Goal: Information Seeking & Learning: Learn about a topic

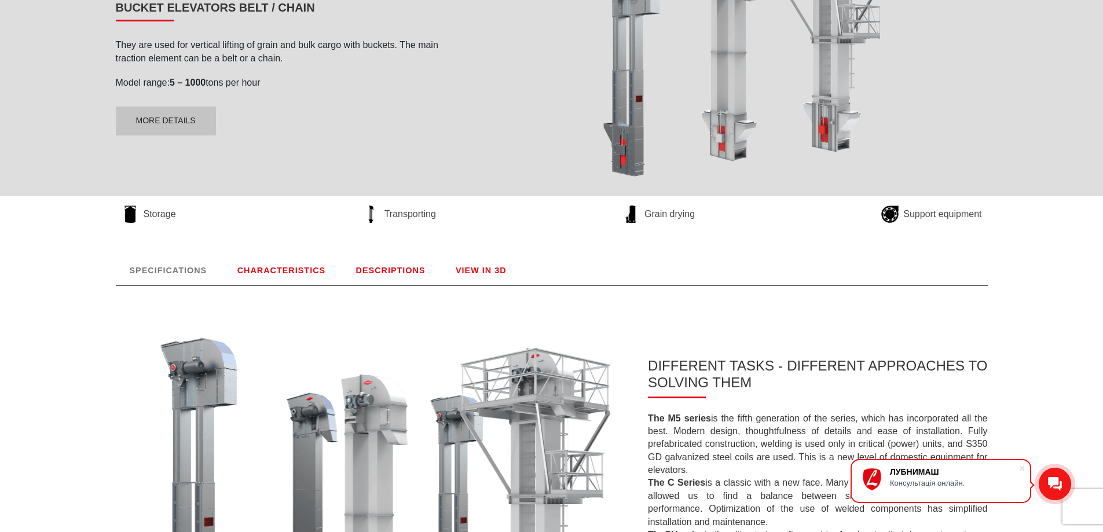
scroll to position [58, 0]
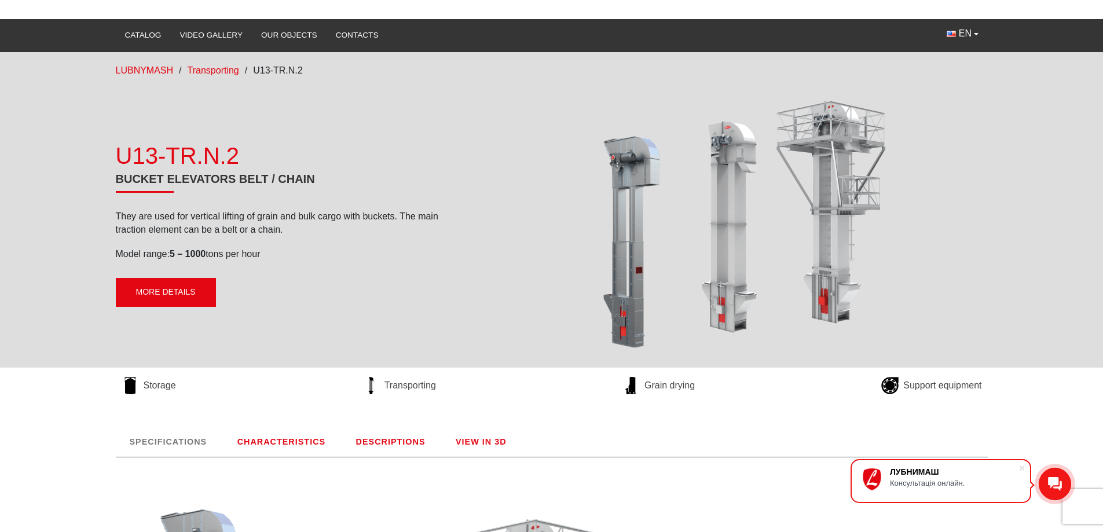
click at [163, 293] on link "More details" at bounding box center [166, 292] width 100 height 29
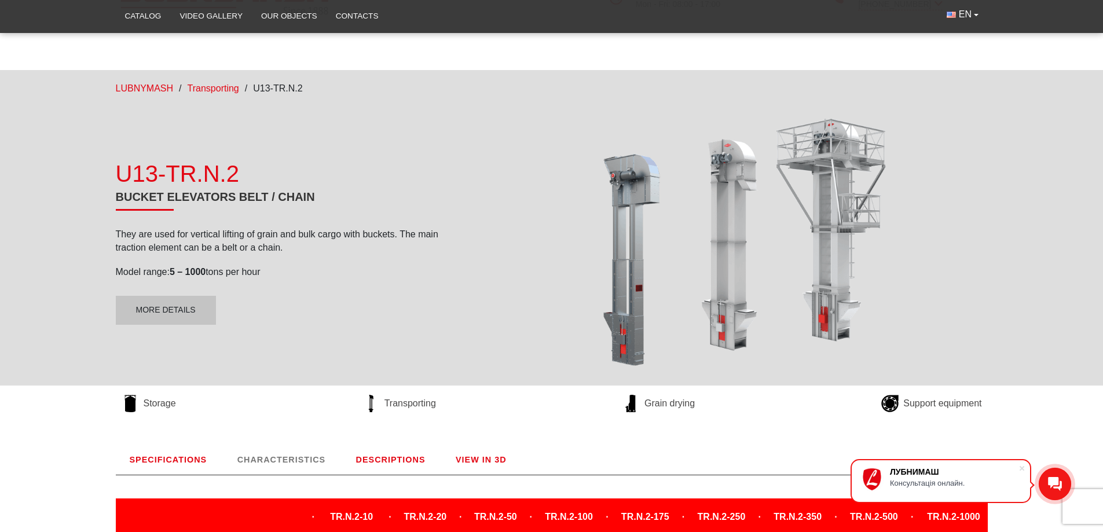
scroll to position [0, 0]
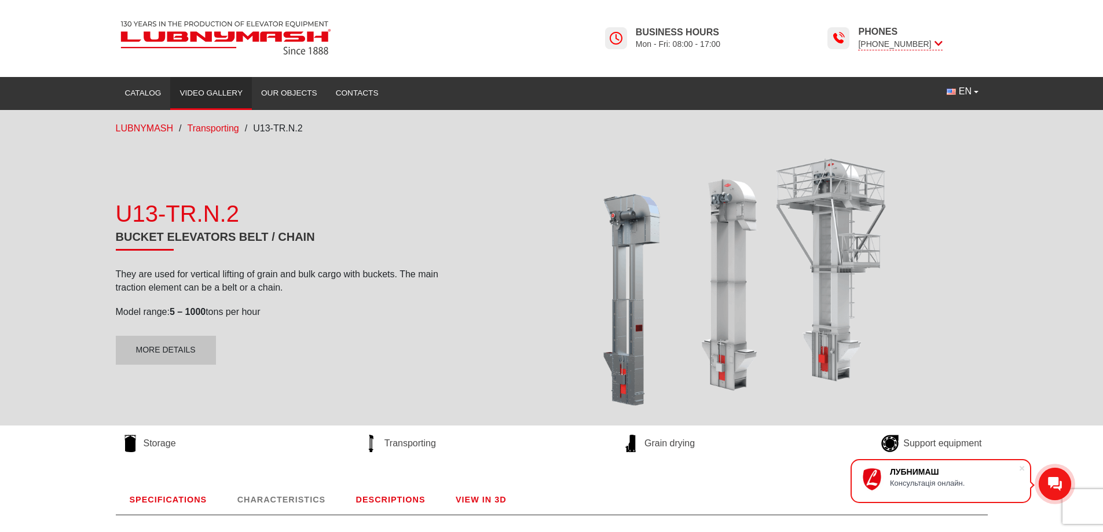
click at [208, 91] on link "Video gallery" at bounding box center [211, 92] width 82 height 25
click at [158, 90] on link "Catalog" at bounding box center [143, 92] width 55 height 25
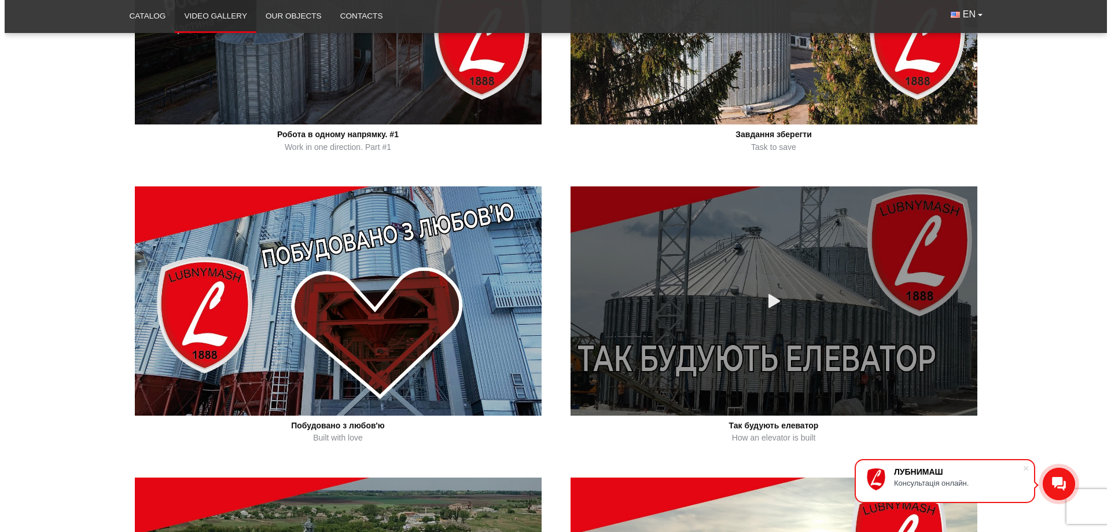
scroll to position [405, 0]
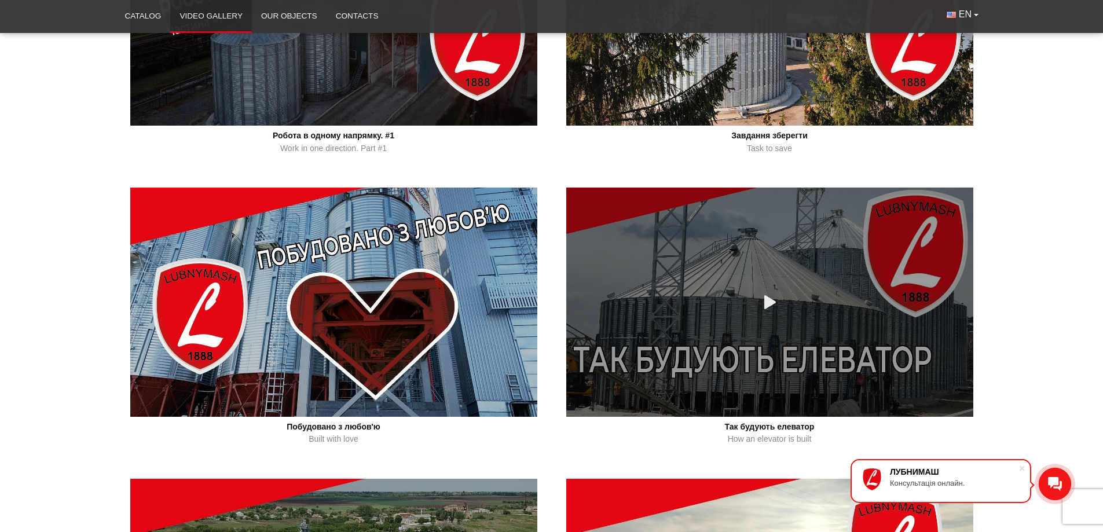
click at [761, 295] on div at bounding box center [770, 302] width 22 height 22
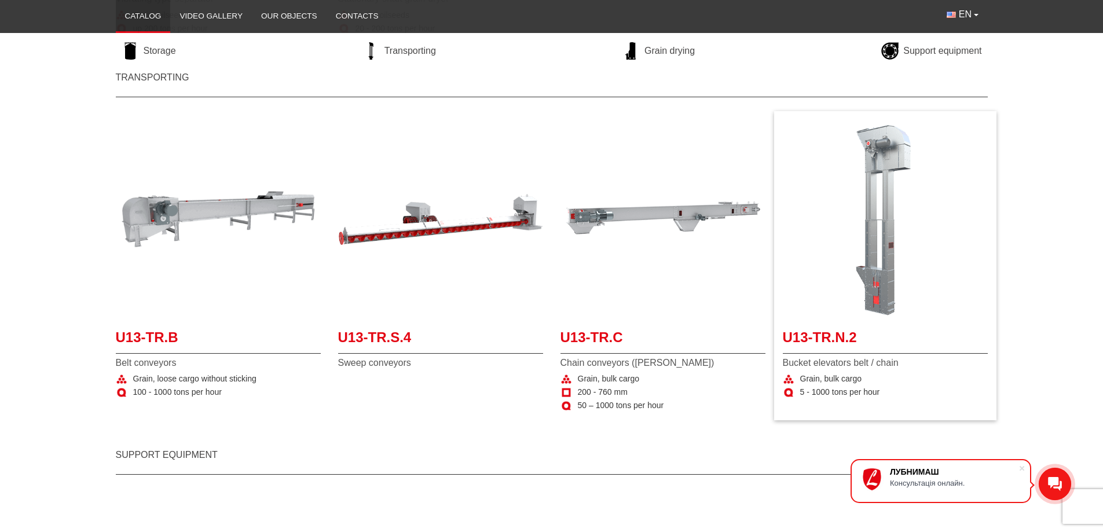
scroll to position [926, 0]
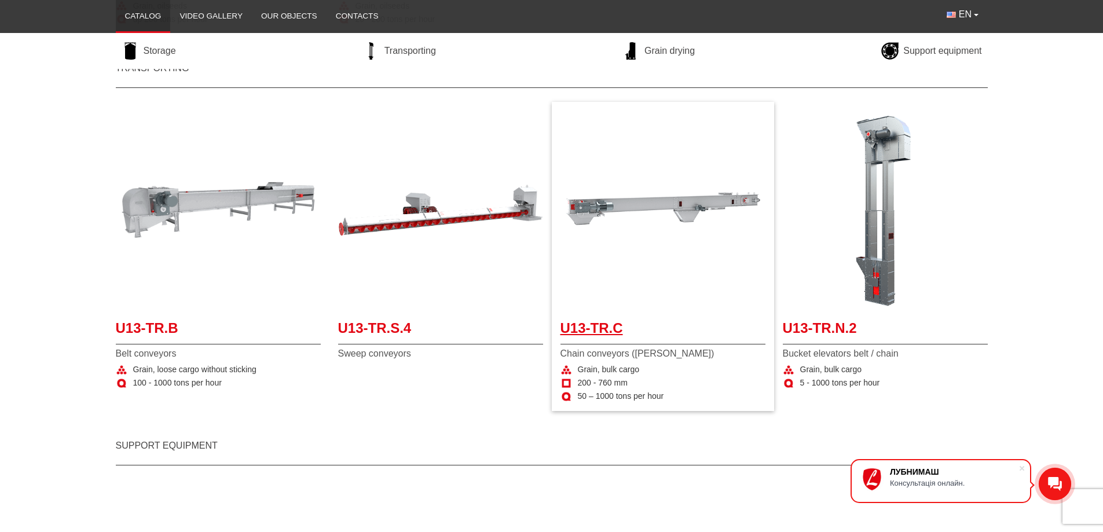
click at [615, 332] on span "U13-TR.C" at bounding box center [662, 331] width 205 height 26
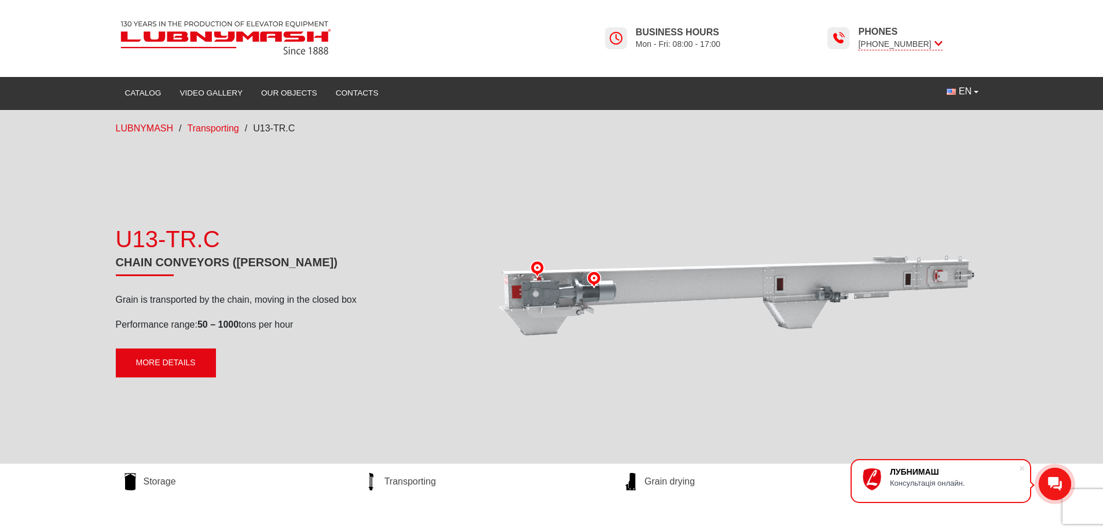
click at [184, 362] on link "More details" at bounding box center [166, 362] width 100 height 29
click at [287, 87] on link "Our objects" at bounding box center [289, 92] width 75 height 25
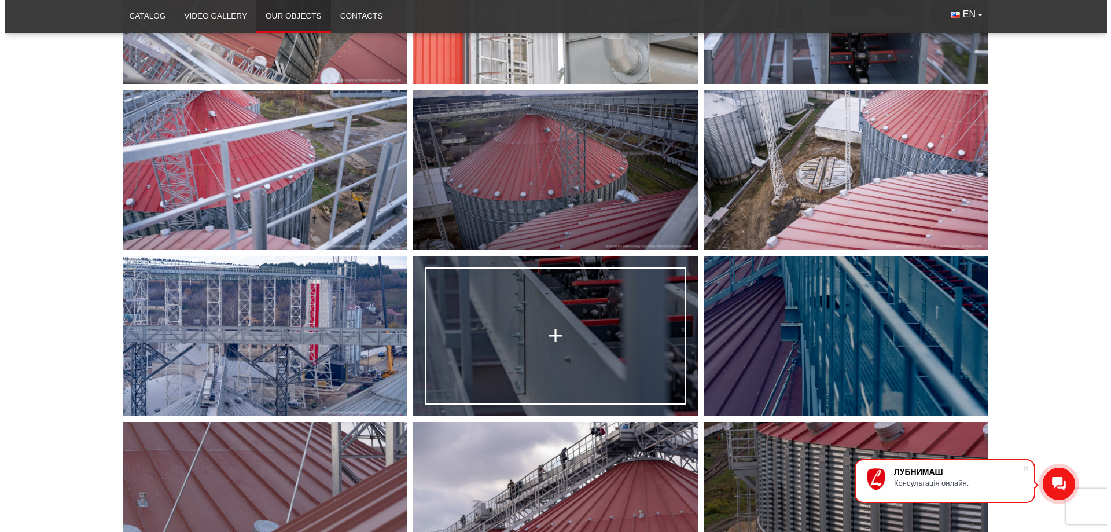
scroll to position [1621, 0]
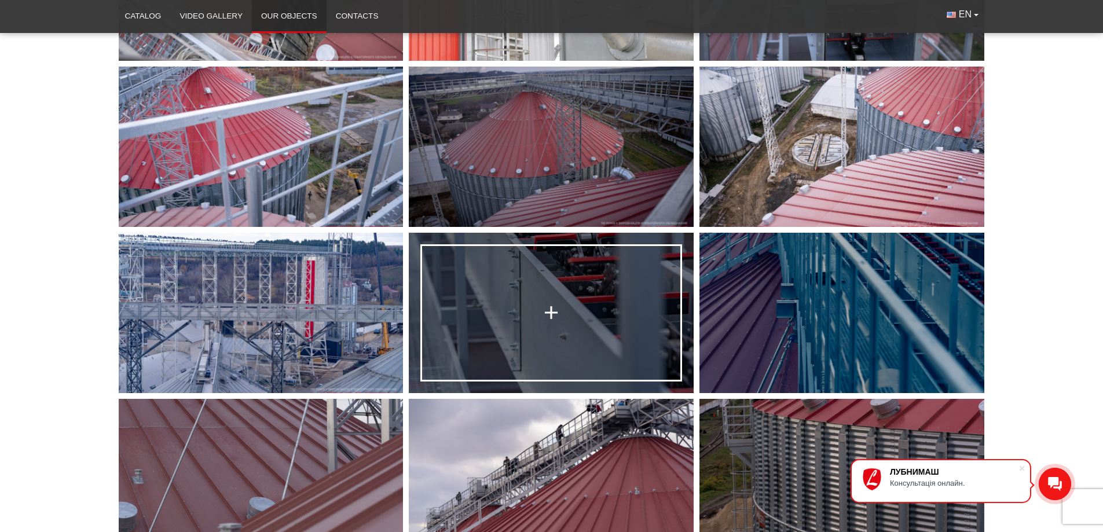
click at [564, 313] on link at bounding box center [551, 313] width 285 height 160
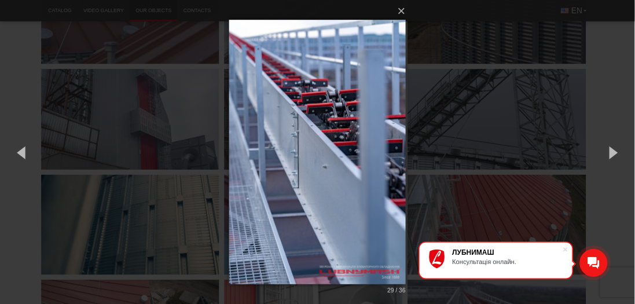
scroll to position [1620, 0]
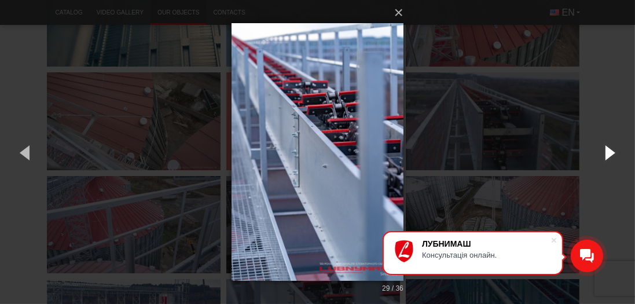
click at [611, 154] on button "button" at bounding box center [609, 152] width 52 height 64
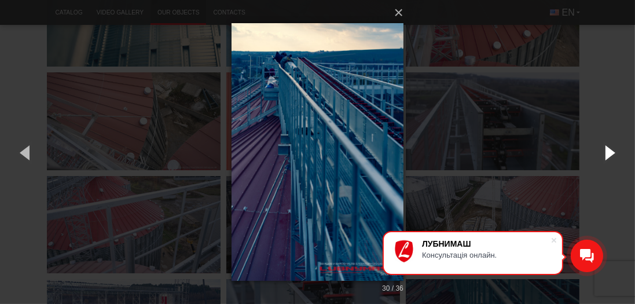
click at [610, 155] on button "button" at bounding box center [609, 152] width 52 height 64
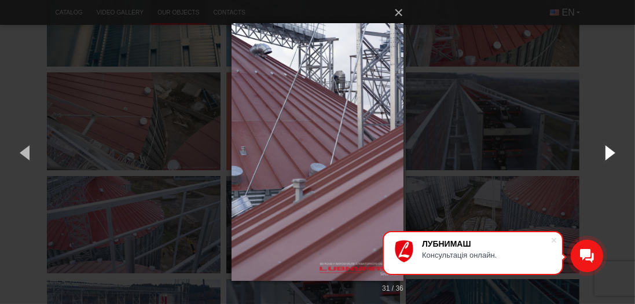
click at [610, 155] on button "button" at bounding box center [609, 152] width 52 height 64
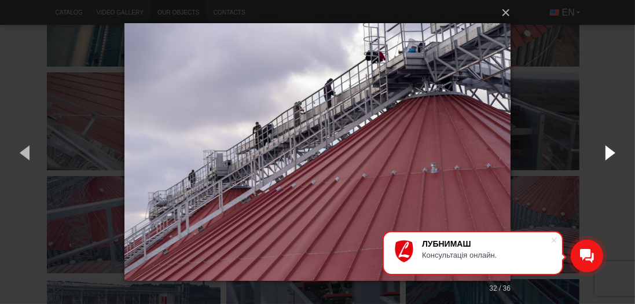
click at [610, 155] on button "button" at bounding box center [609, 152] width 52 height 64
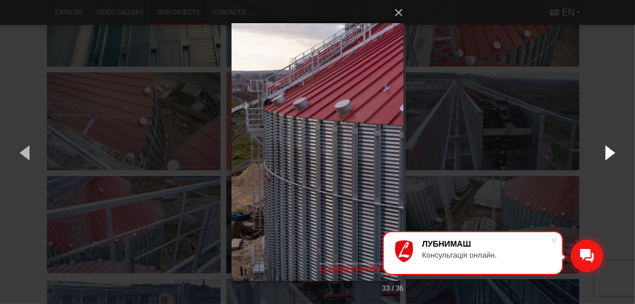
click at [610, 155] on button "button" at bounding box center [609, 152] width 52 height 64
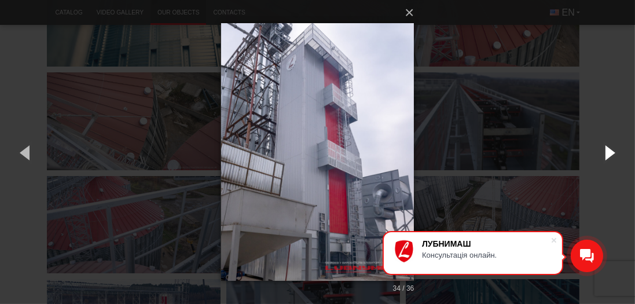
click at [610, 155] on button "button" at bounding box center [609, 152] width 52 height 64
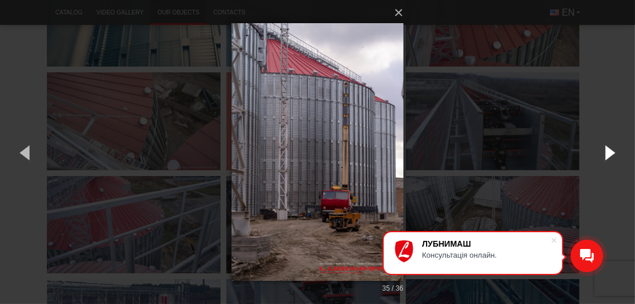
click at [610, 155] on button "button" at bounding box center [609, 152] width 52 height 64
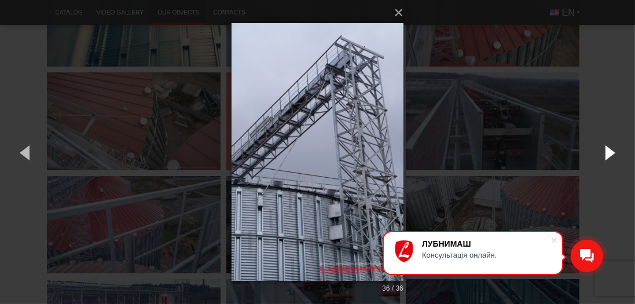
click at [610, 155] on button "button" at bounding box center [609, 152] width 52 height 64
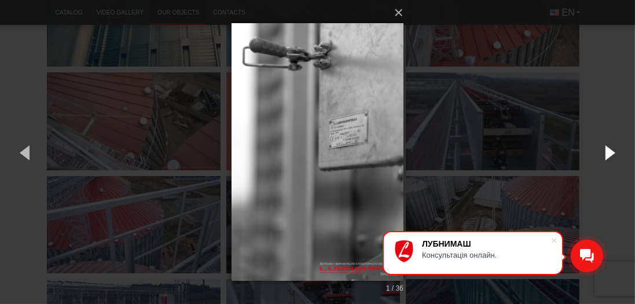
click at [610, 155] on button "button" at bounding box center [609, 152] width 52 height 64
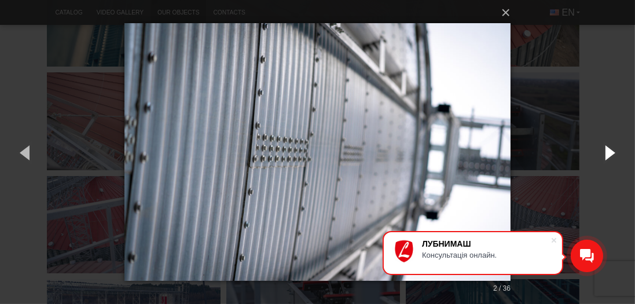
click at [609, 155] on button "button" at bounding box center [609, 152] width 52 height 64
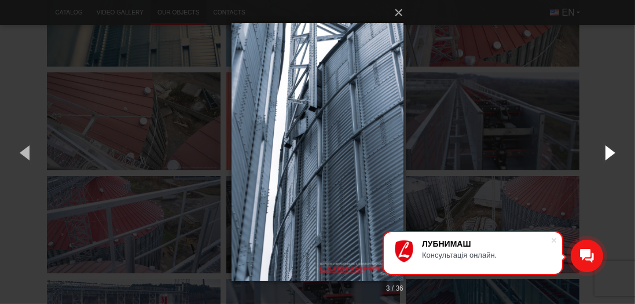
click at [609, 155] on button "button" at bounding box center [609, 152] width 52 height 64
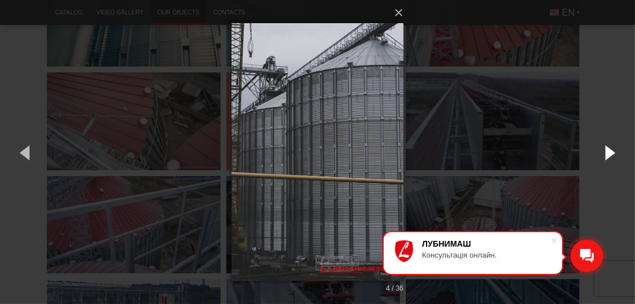
click at [609, 155] on button "button" at bounding box center [609, 152] width 52 height 64
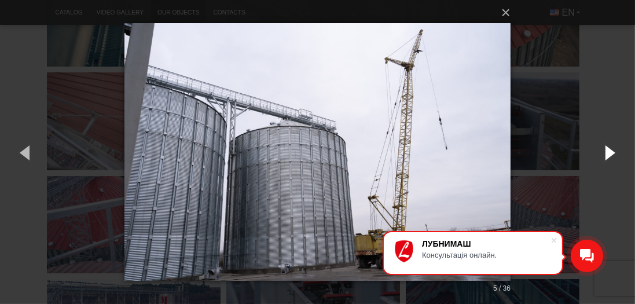
click at [609, 155] on button "button" at bounding box center [609, 152] width 52 height 64
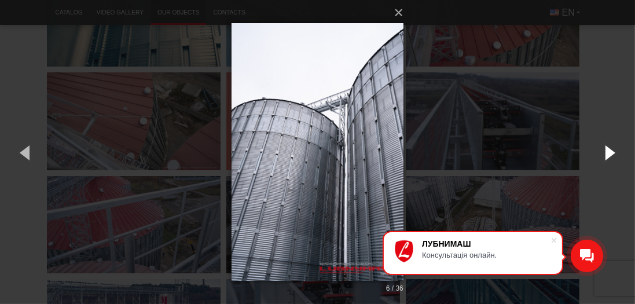
click at [608, 155] on button "button" at bounding box center [609, 152] width 52 height 64
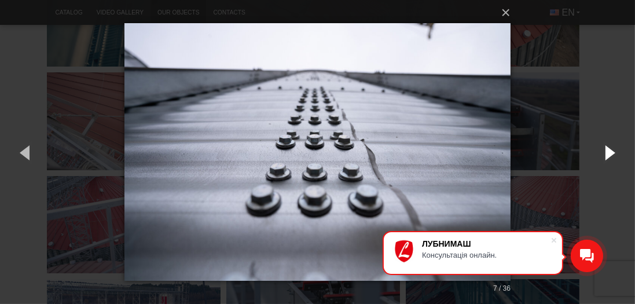
click at [607, 155] on button "button" at bounding box center [609, 152] width 52 height 64
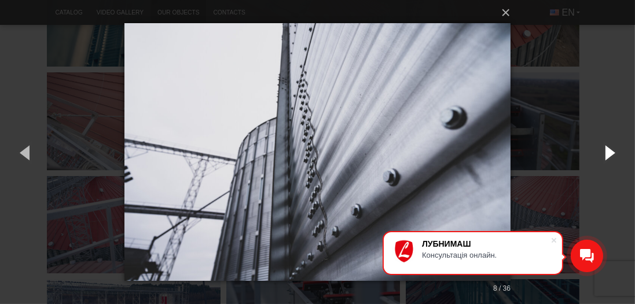
click at [607, 155] on button "button" at bounding box center [609, 152] width 52 height 64
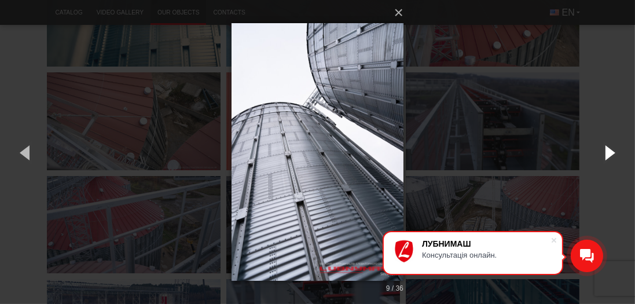
click at [607, 155] on button "button" at bounding box center [609, 152] width 52 height 64
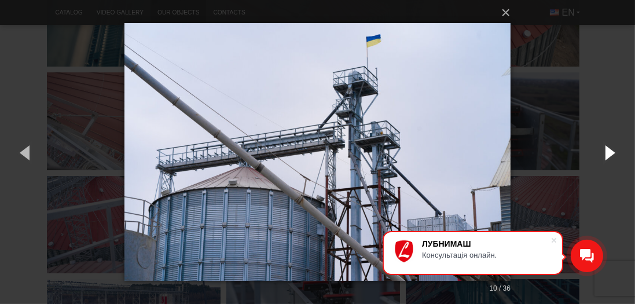
click at [607, 155] on button "button" at bounding box center [609, 152] width 52 height 64
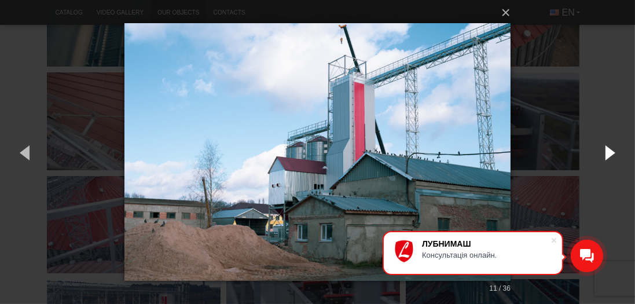
click at [607, 155] on button "button" at bounding box center [609, 152] width 52 height 64
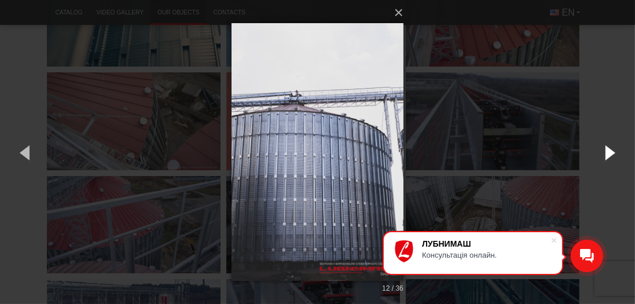
click at [606, 155] on button "button" at bounding box center [609, 152] width 52 height 64
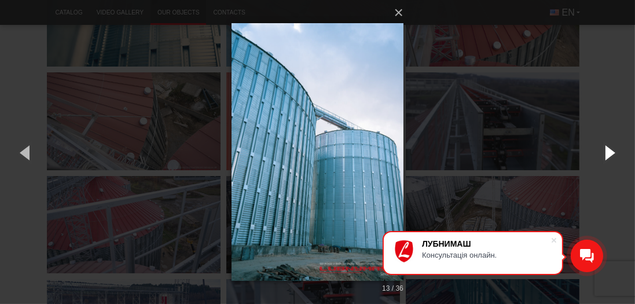
click at [606, 155] on button "button" at bounding box center [609, 152] width 52 height 64
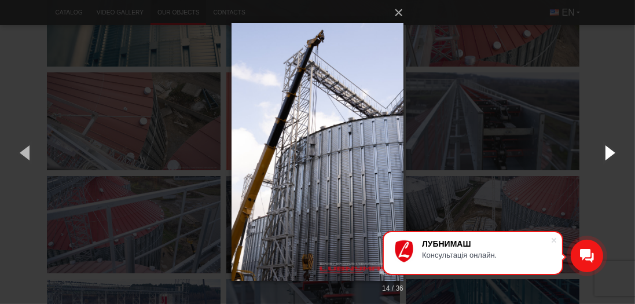
click at [605, 155] on button "button" at bounding box center [609, 152] width 52 height 64
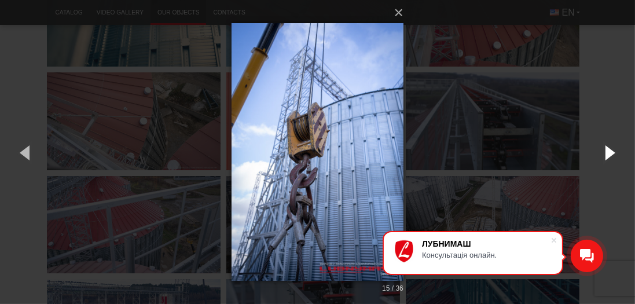
click at [605, 155] on button "button" at bounding box center [609, 152] width 52 height 64
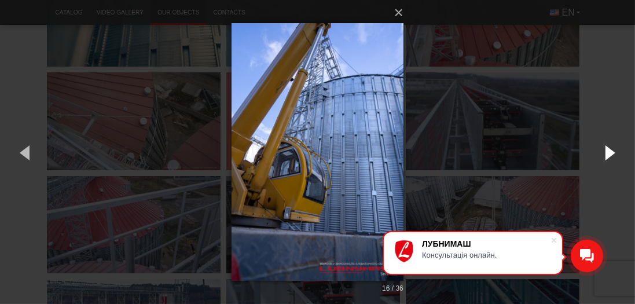
click at [605, 155] on button "button" at bounding box center [609, 152] width 52 height 64
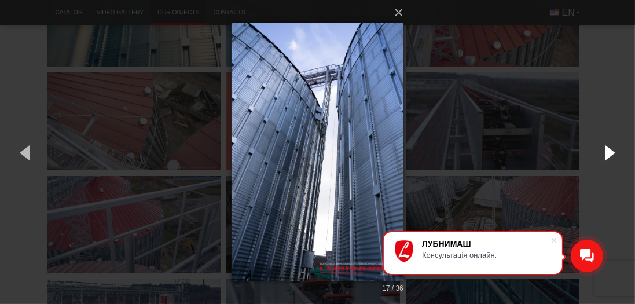
click at [604, 154] on button "button" at bounding box center [609, 152] width 52 height 64
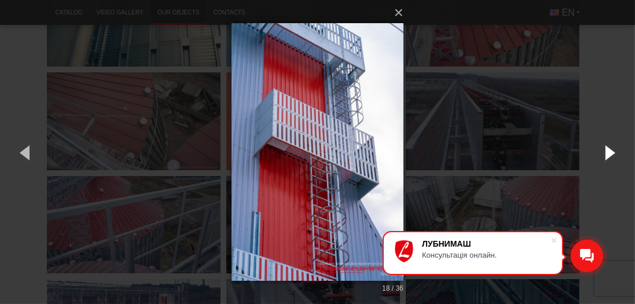
click at [604, 153] on button "button" at bounding box center [609, 152] width 52 height 64
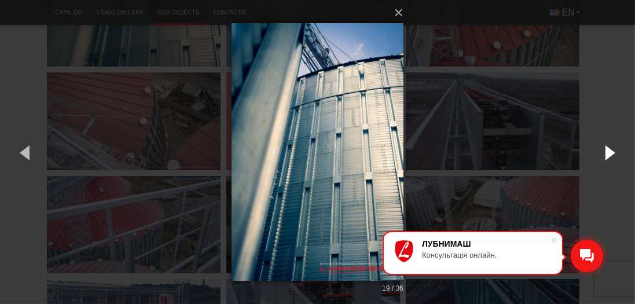
click at [604, 153] on button "button" at bounding box center [609, 152] width 52 height 64
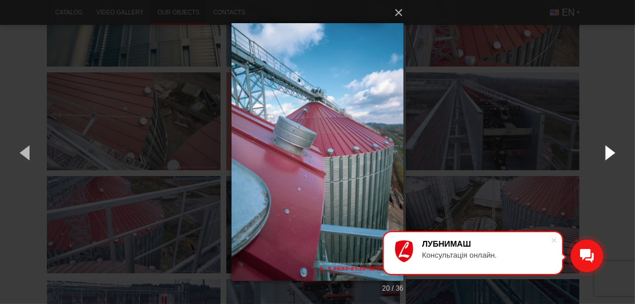
click at [603, 152] on button "button" at bounding box center [609, 152] width 52 height 64
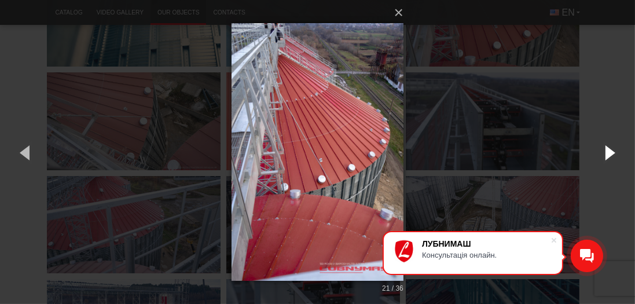
click at [603, 152] on button "button" at bounding box center [609, 152] width 52 height 64
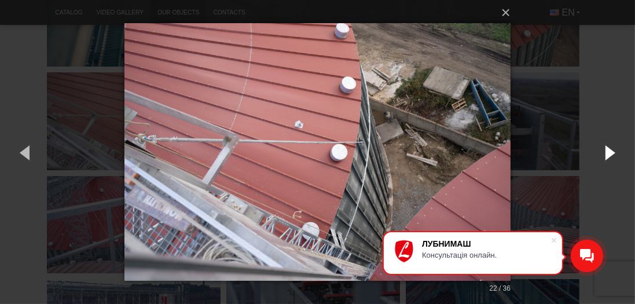
click at [603, 151] on button "button" at bounding box center [609, 152] width 52 height 64
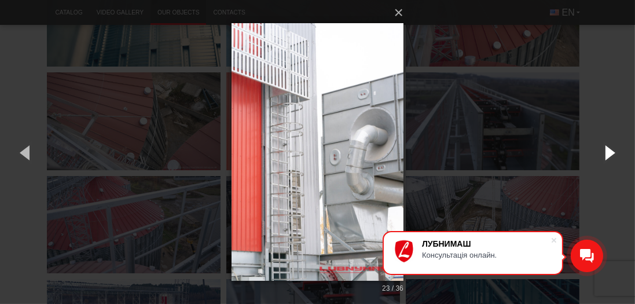
click at [603, 151] on button "button" at bounding box center [609, 152] width 52 height 64
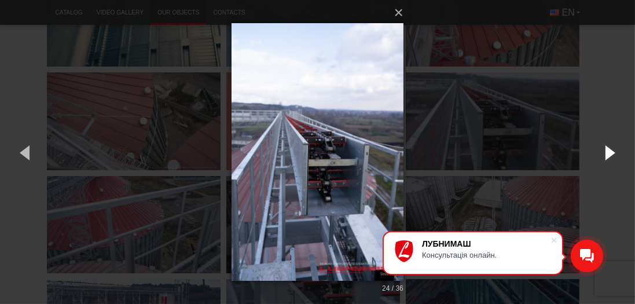
click at [603, 151] on button "button" at bounding box center [609, 152] width 52 height 64
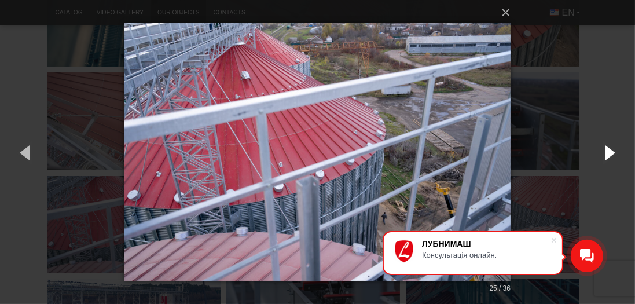
click at [603, 151] on button "button" at bounding box center [609, 152] width 52 height 64
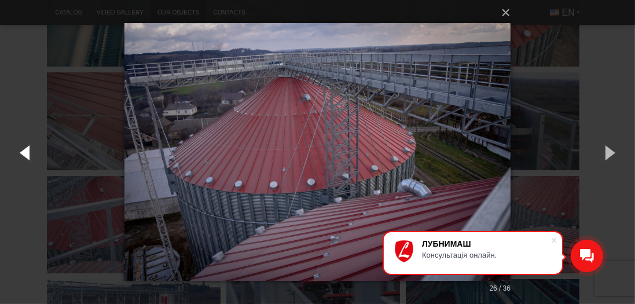
click at [23, 145] on button "button" at bounding box center [26, 152] width 52 height 64
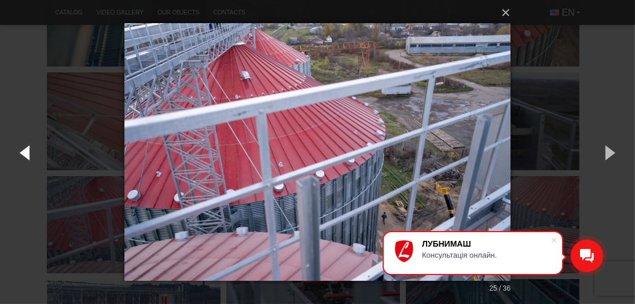
click at [23, 144] on button "button" at bounding box center [26, 152] width 52 height 64
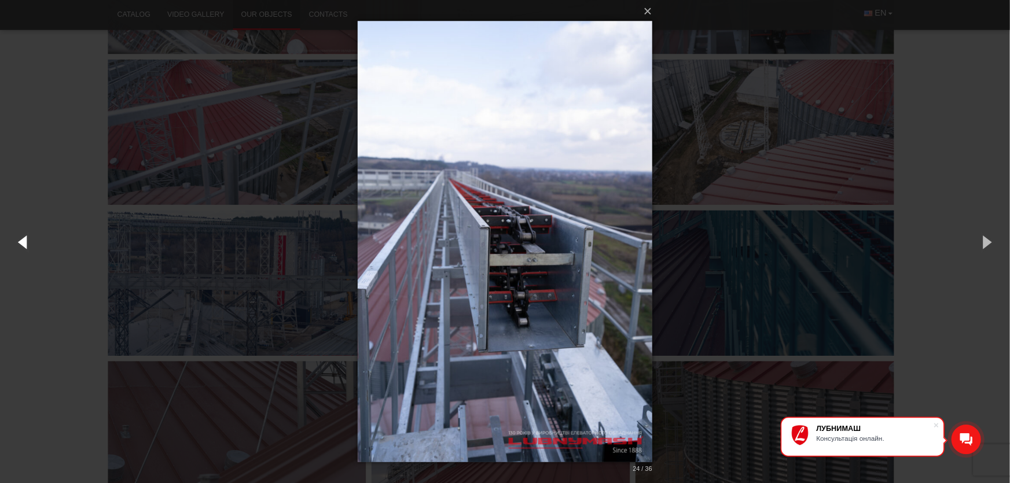
scroll to position [1621, 0]
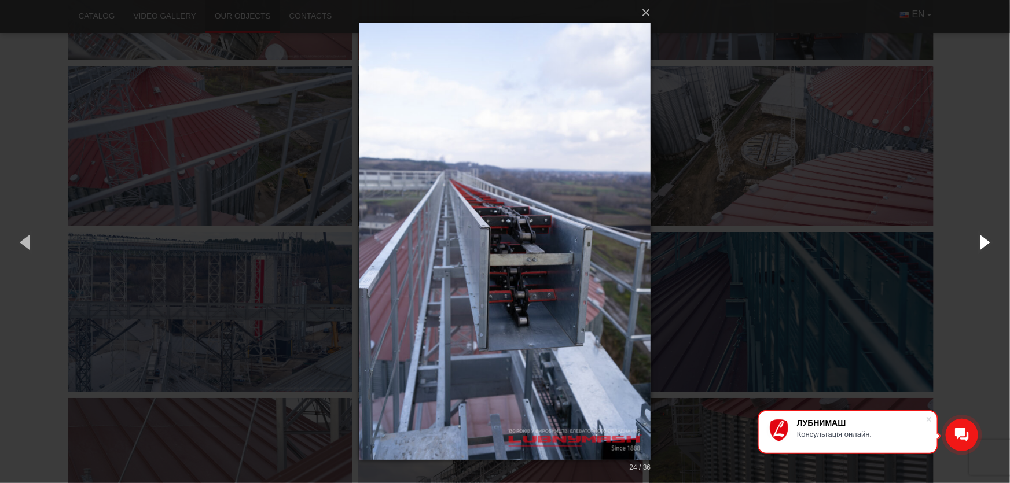
click at [984, 243] on button "button" at bounding box center [984, 242] width 52 height 64
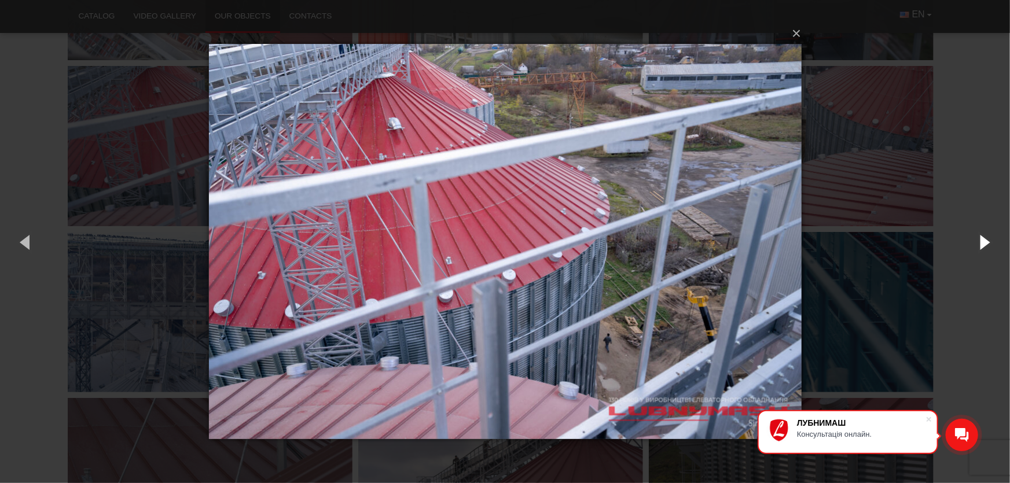
click at [984, 243] on button "button" at bounding box center [984, 242] width 52 height 64
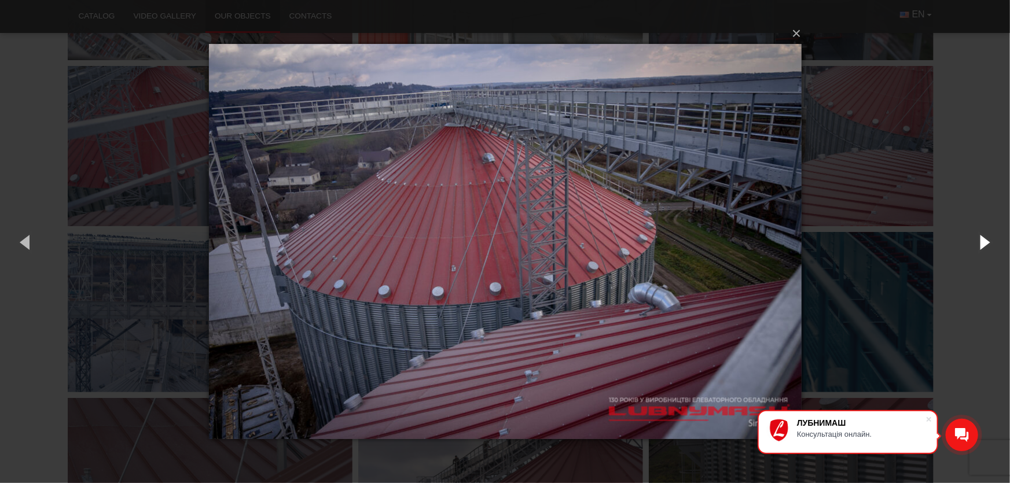
click at [984, 241] on button "button" at bounding box center [984, 242] width 52 height 64
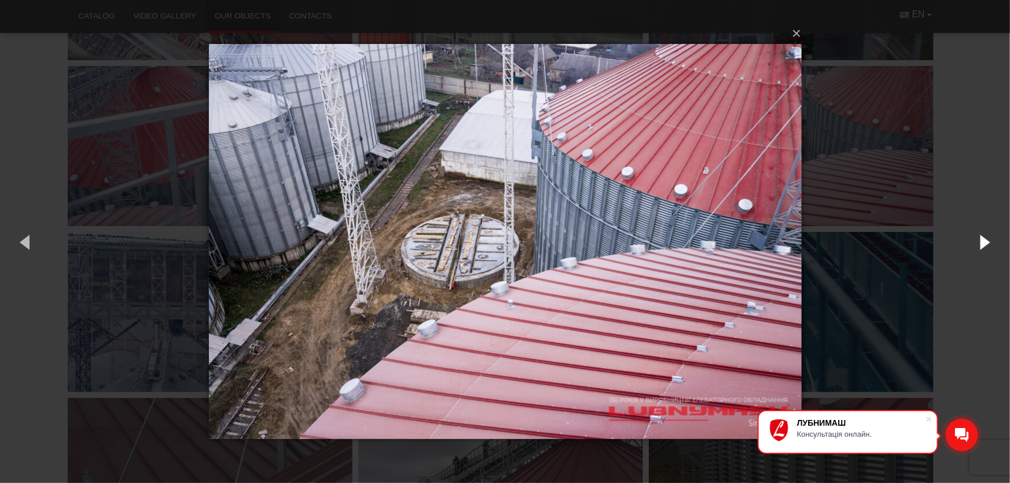
click at [984, 241] on button "button" at bounding box center [984, 242] width 52 height 64
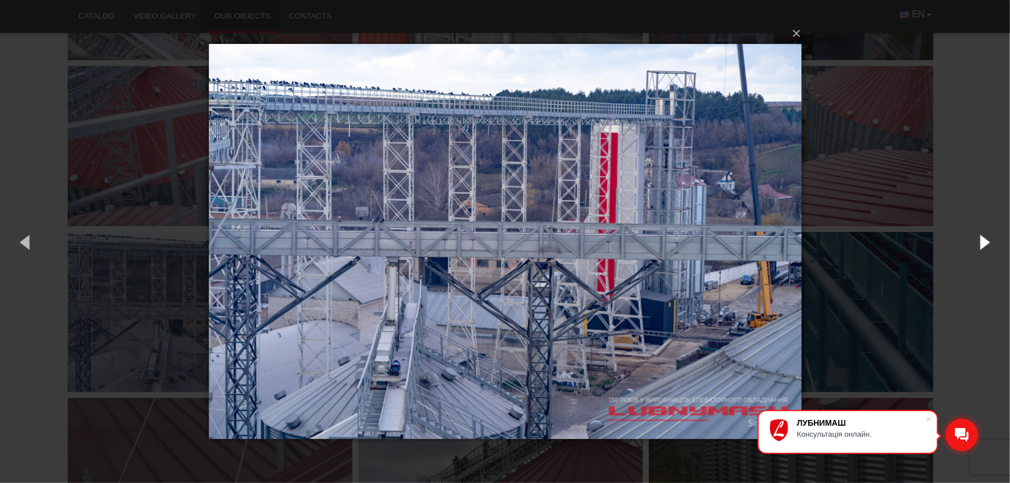
click at [982, 240] on button "button" at bounding box center [984, 242] width 52 height 64
